Goal: Transaction & Acquisition: Purchase product/service

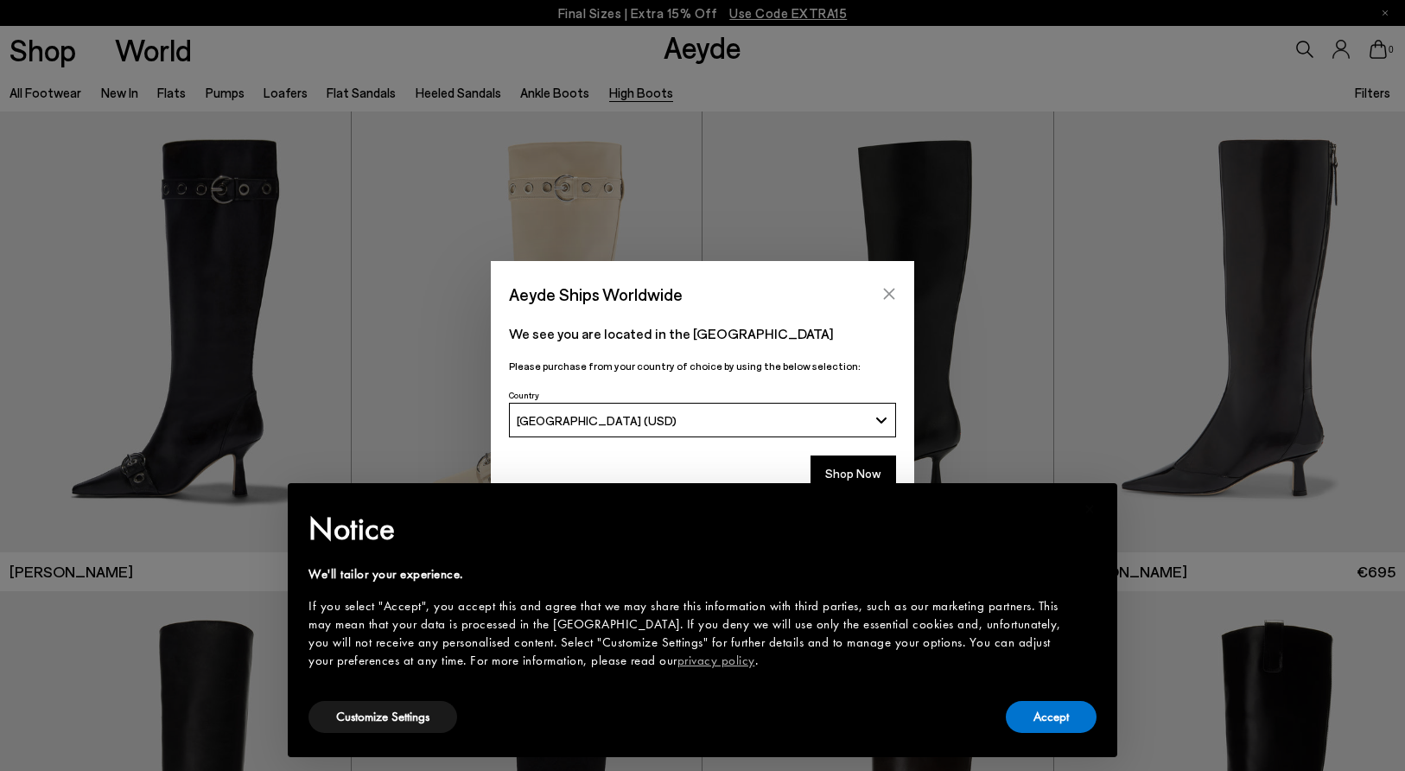
click at [888, 290] on icon "Close" at bounding box center [889, 294] width 14 height 14
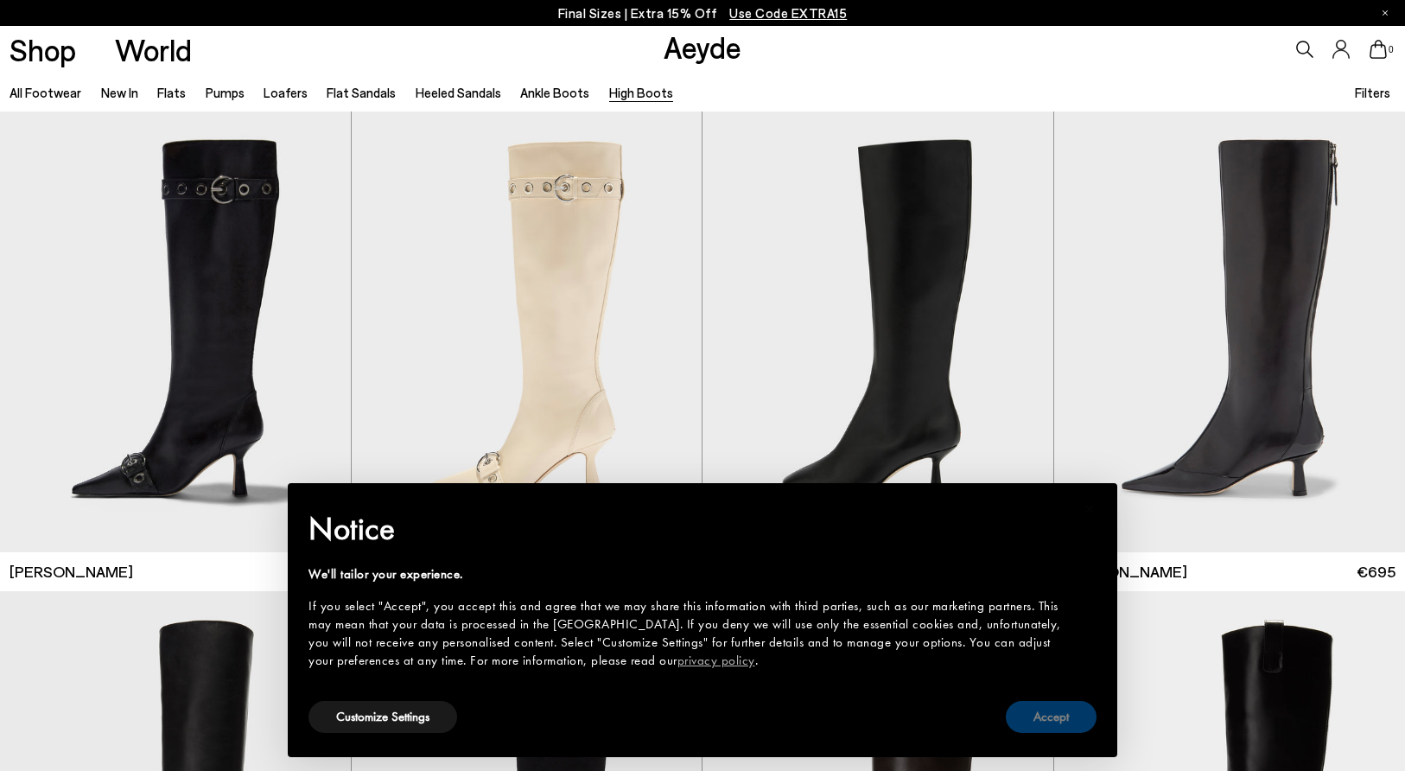
click at [1039, 715] on button "Accept" at bounding box center [1051, 717] width 91 height 32
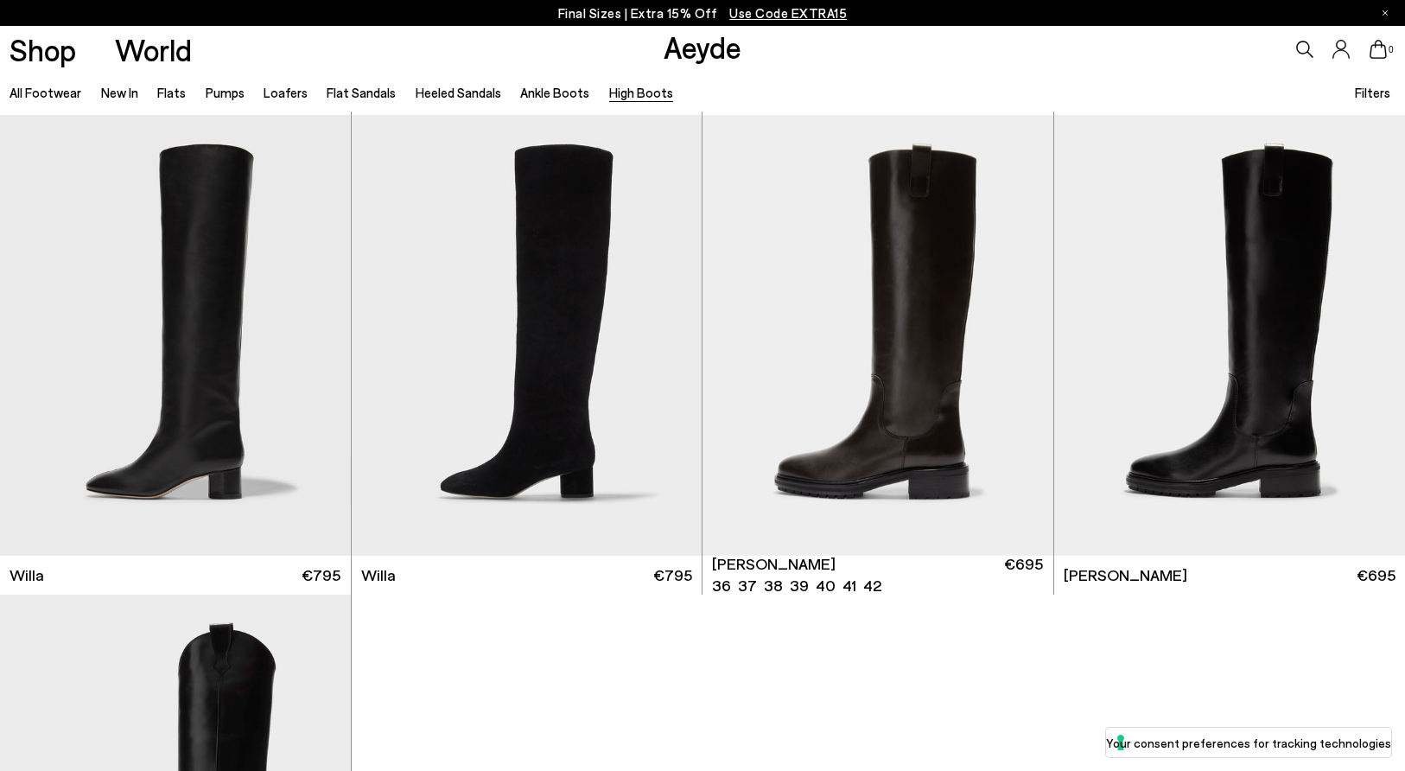
scroll to position [422, 0]
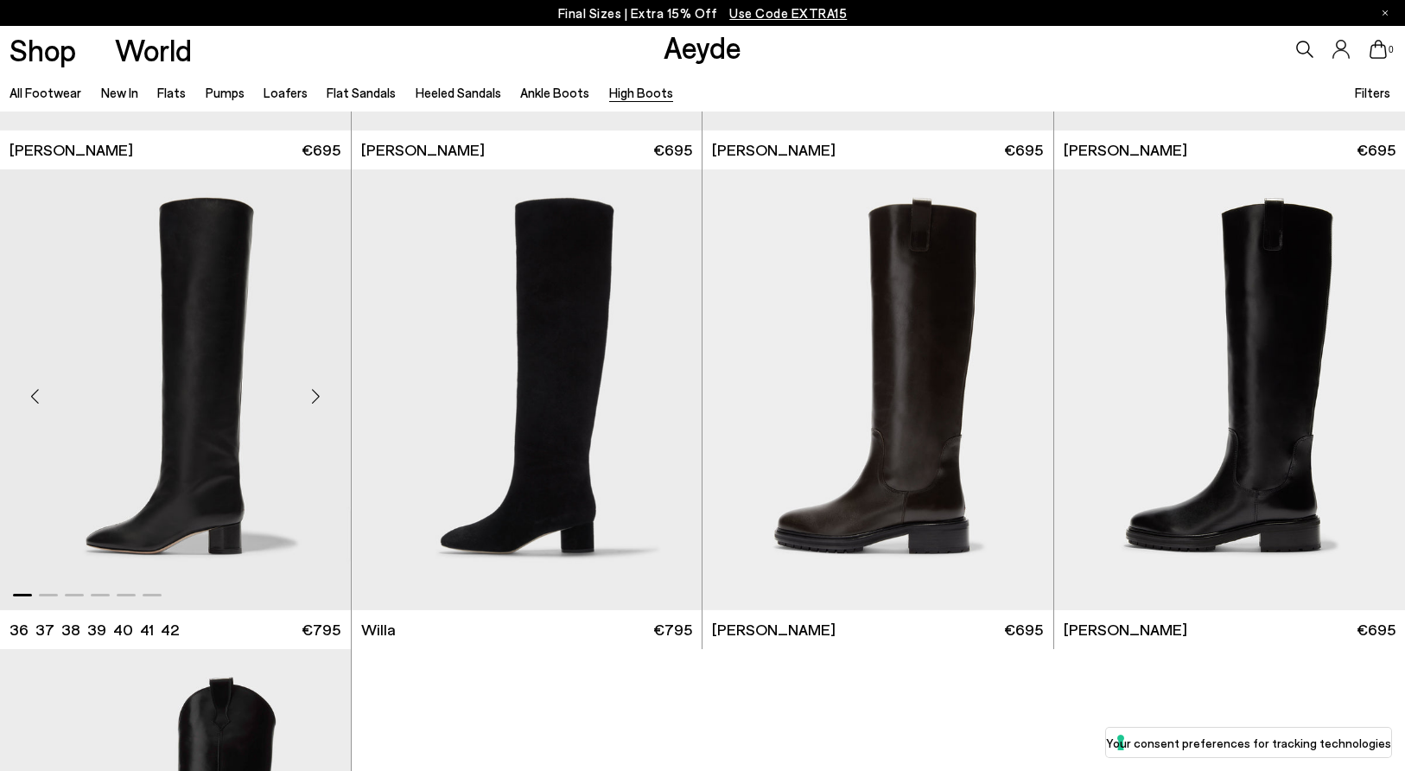
click at [224, 384] on img "1 / 6" at bounding box center [175, 389] width 351 height 441
click at [176, 381] on img "1 / 6" at bounding box center [175, 389] width 351 height 441
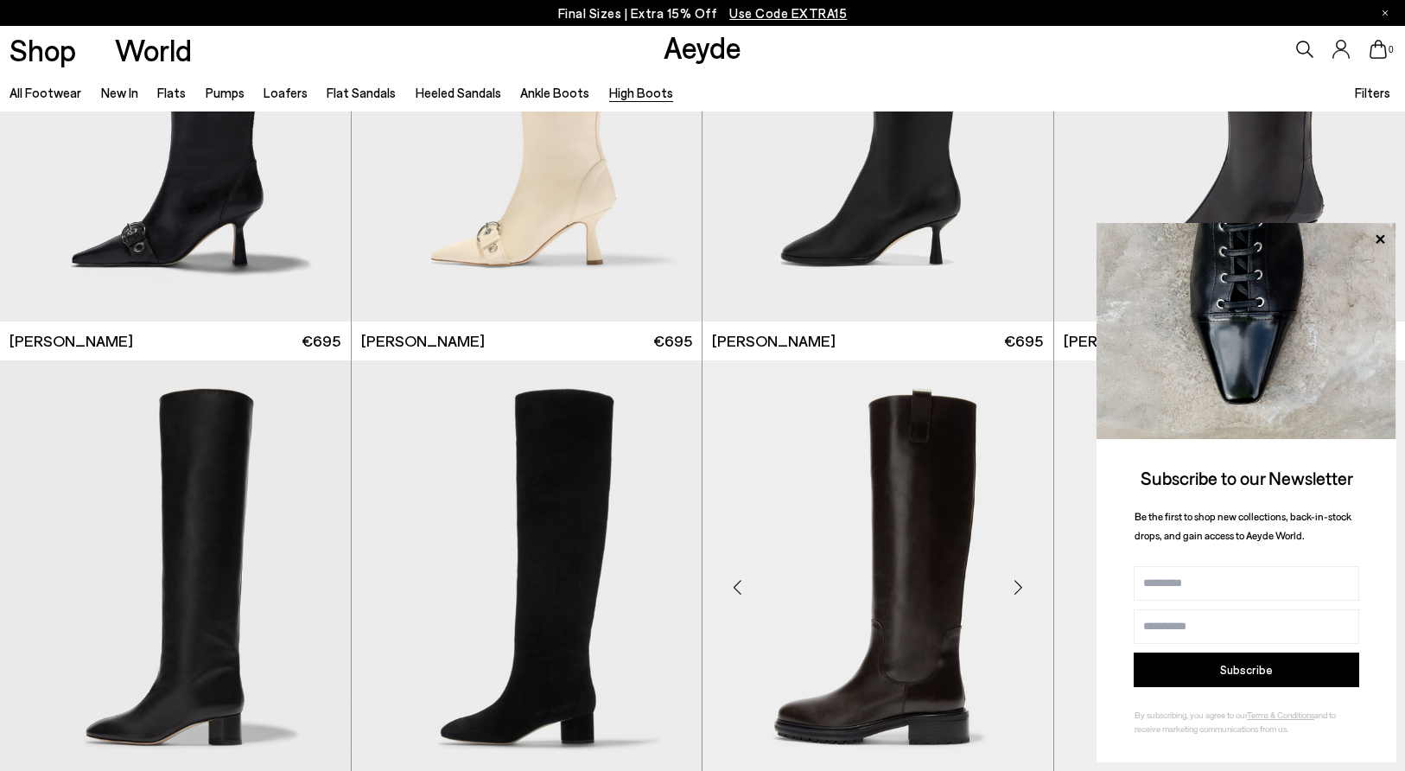
scroll to position [0, 0]
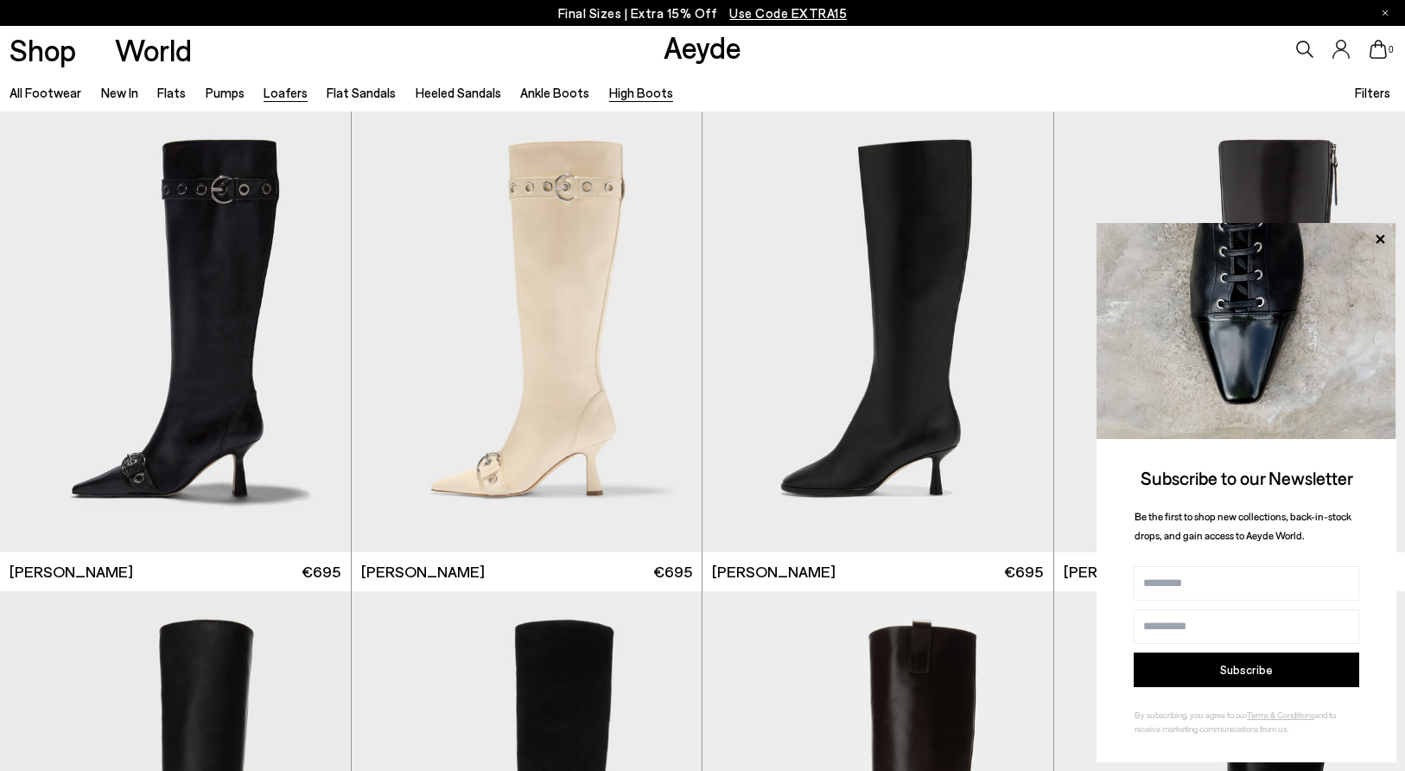
click at [299, 91] on link "Loafers" at bounding box center [286, 93] width 44 height 16
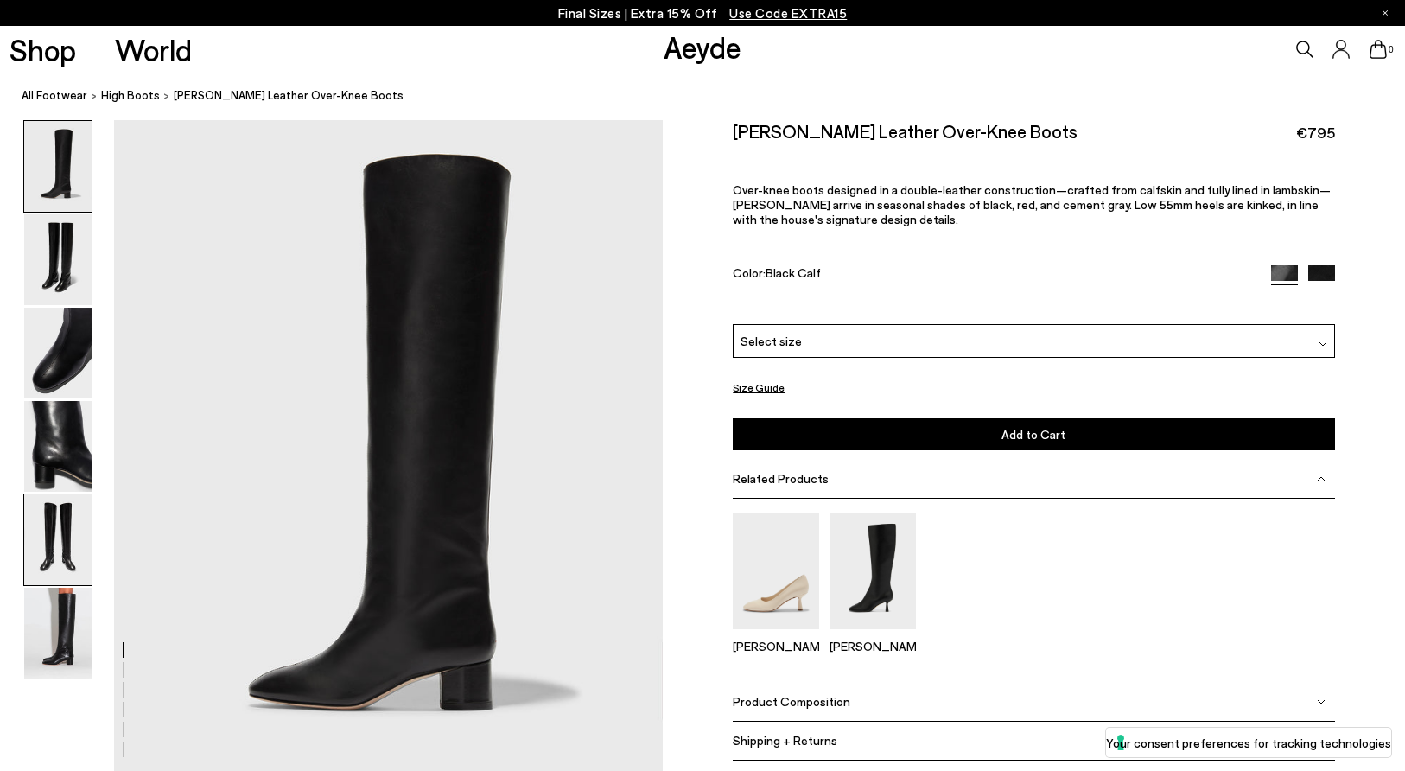
click at [41, 524] on img at bounding box center [57, 539] width 67 height 91
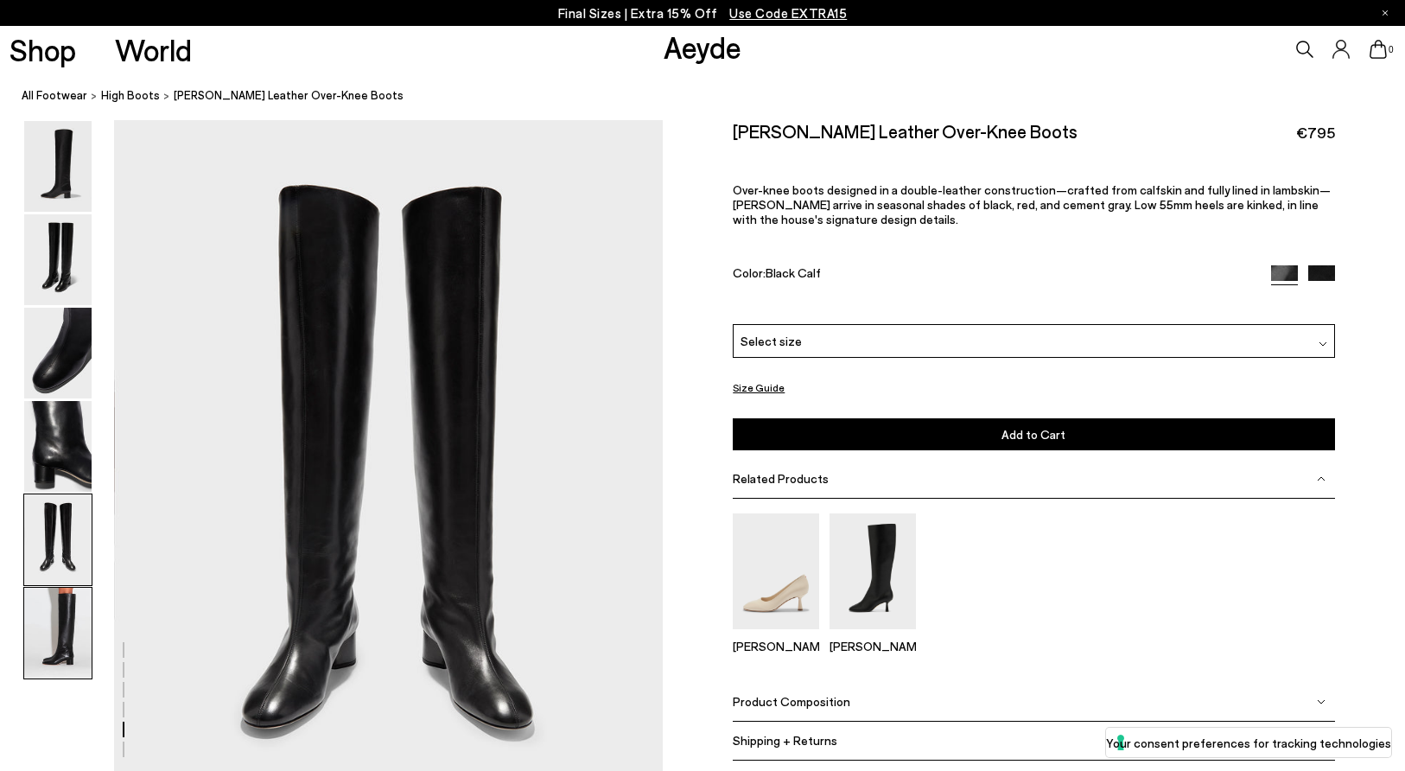
click at [61, 625] on img at bounding box center [57, 633] width 67 height 91
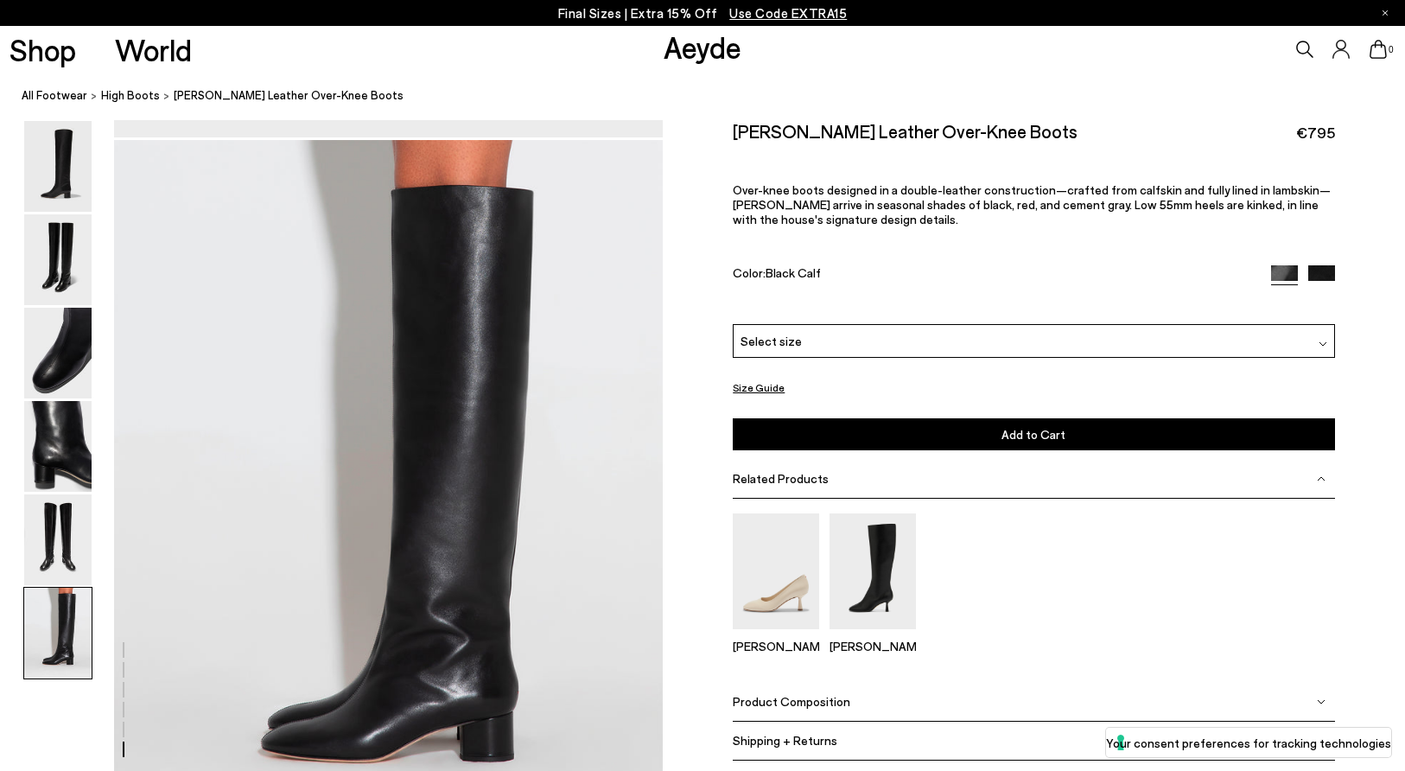
scroll to position [3529, 0]
